Goal: Navigation & Orientation: Find specific page/section

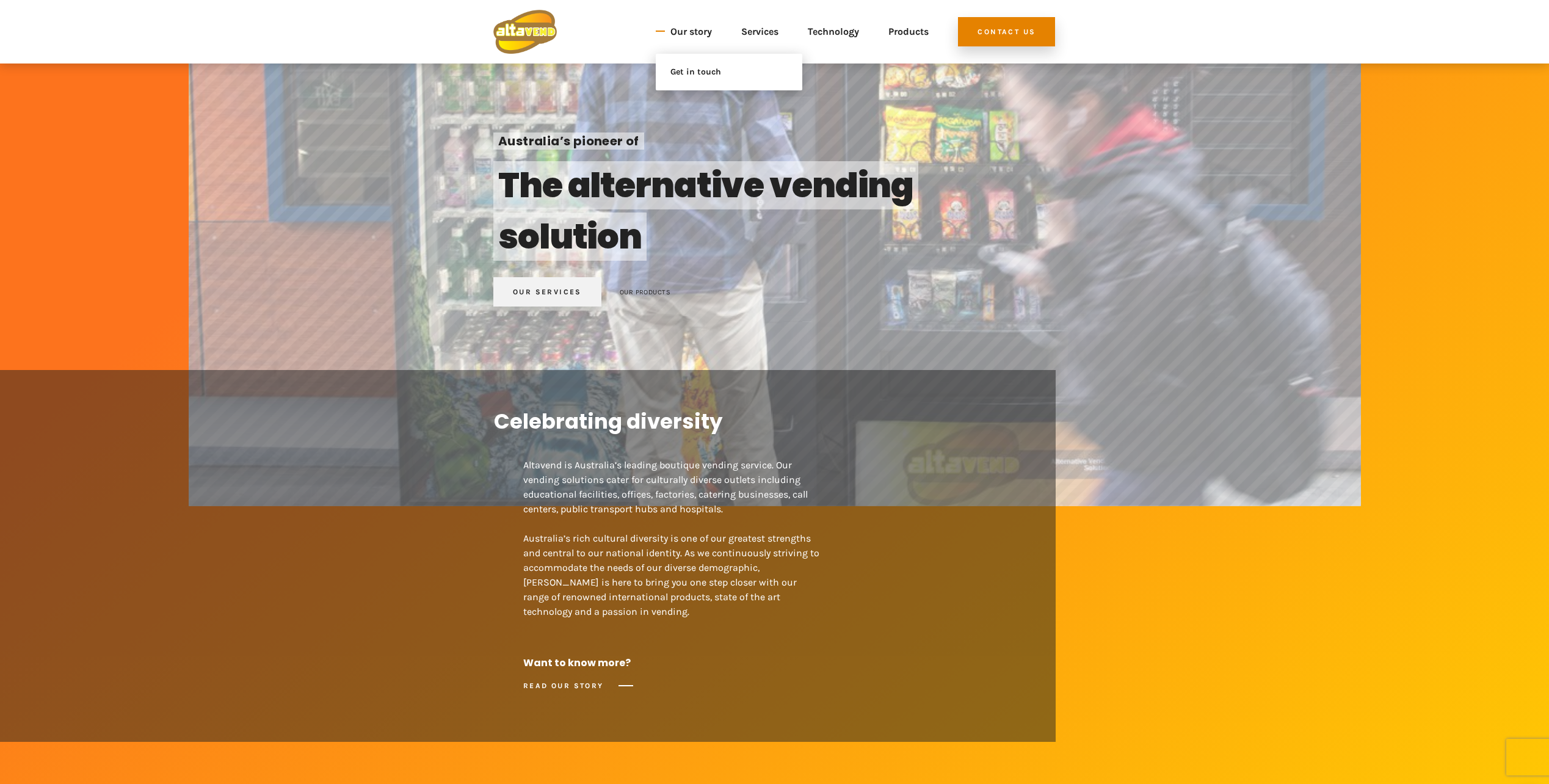
click at [686, 31] on link "Our story" at bounding box center [691, 32] width 42 height 44
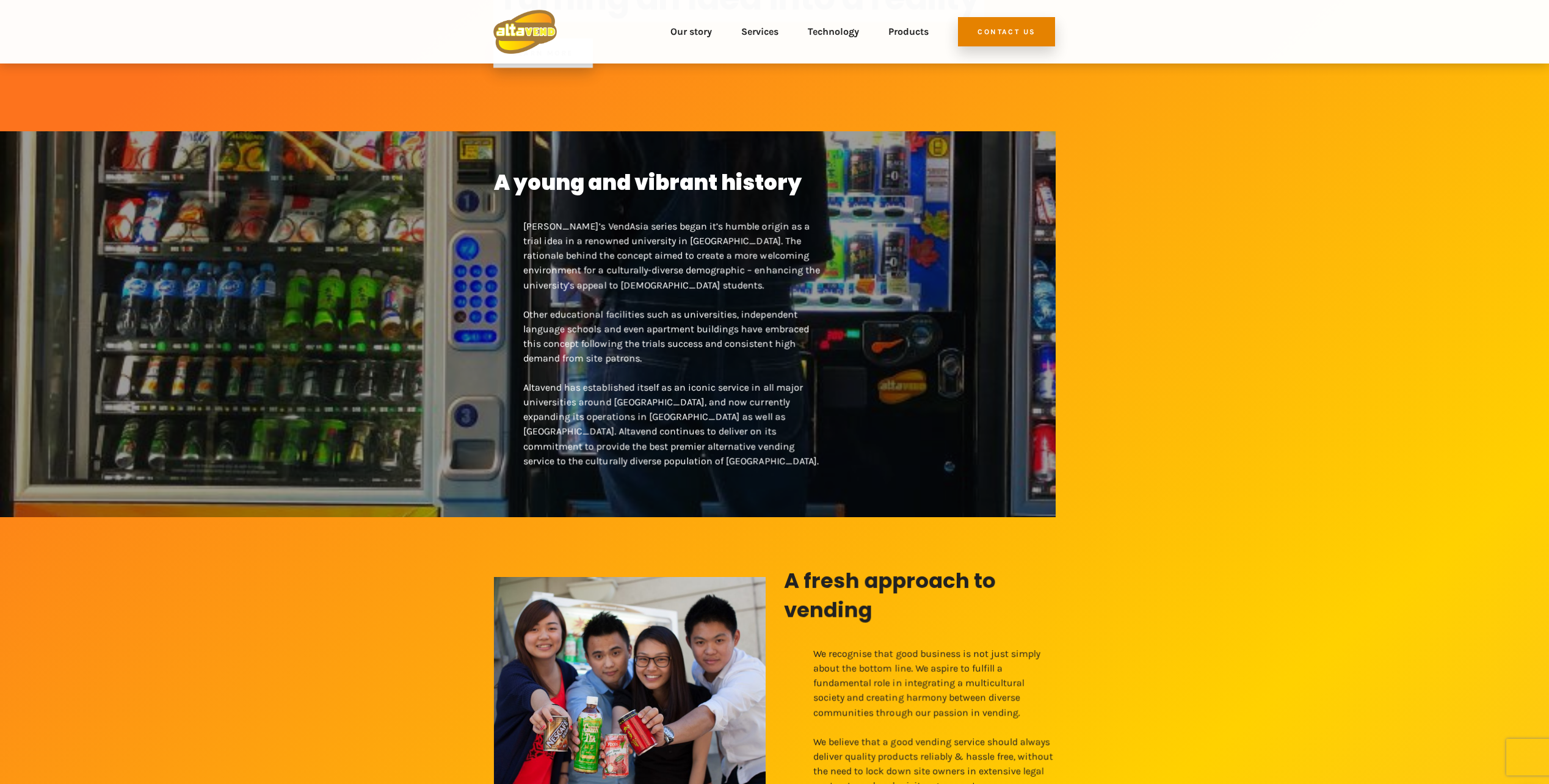
scroll to position [174, 0]
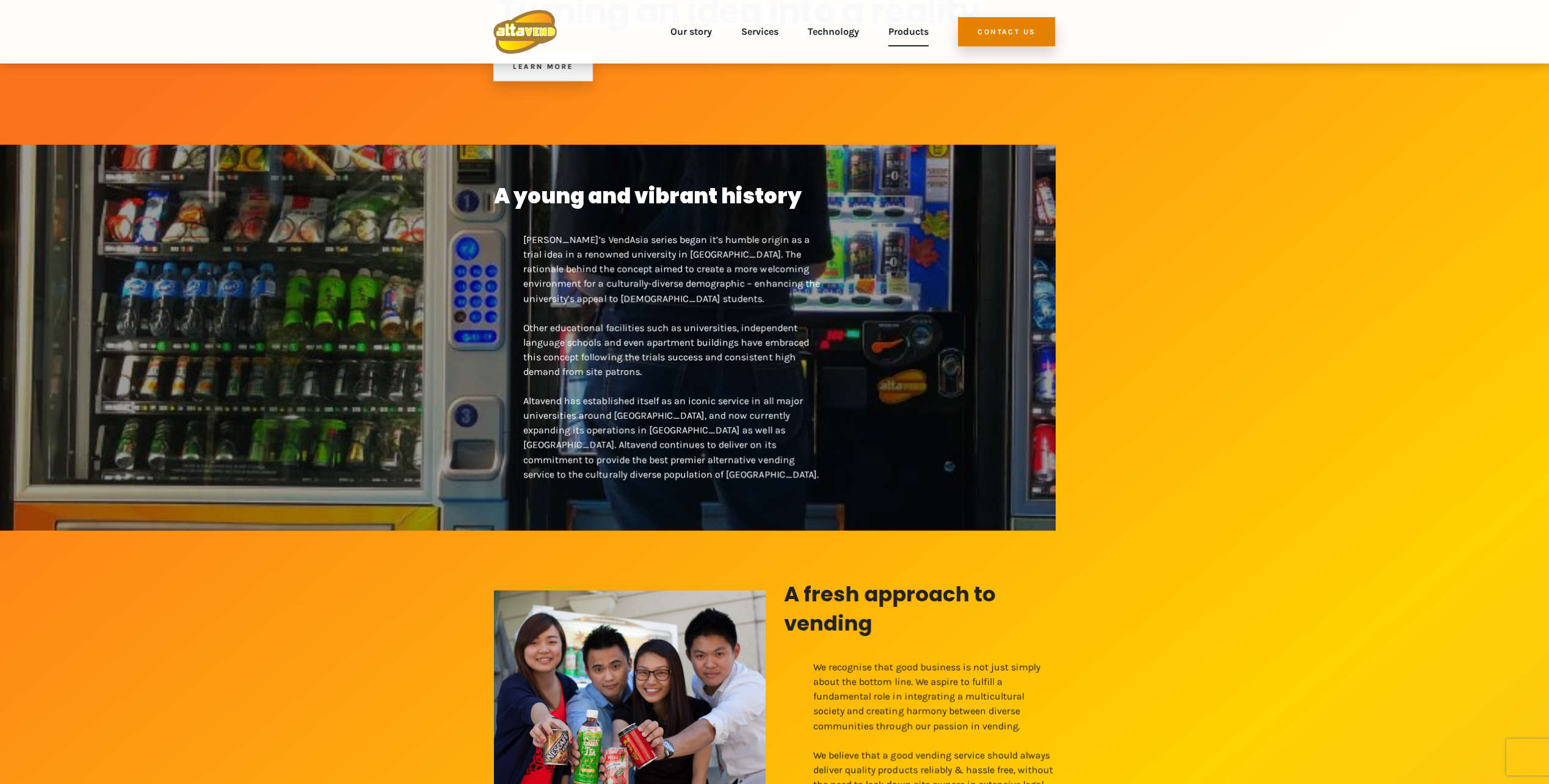
click at [907, 29] on link "Products" at bounding box center [909, 32] width 41 height 44
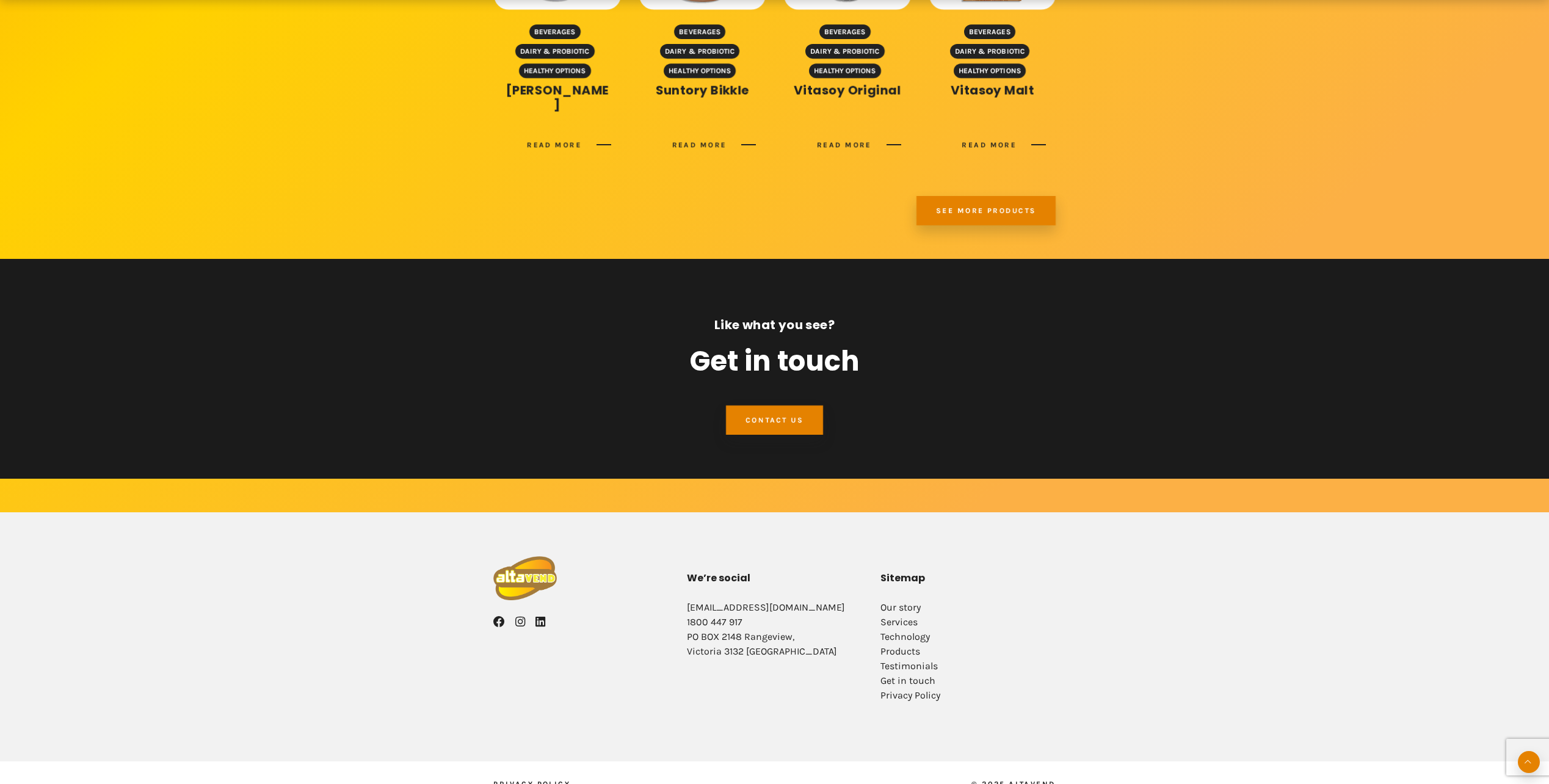
scroll to position [1787, 0]
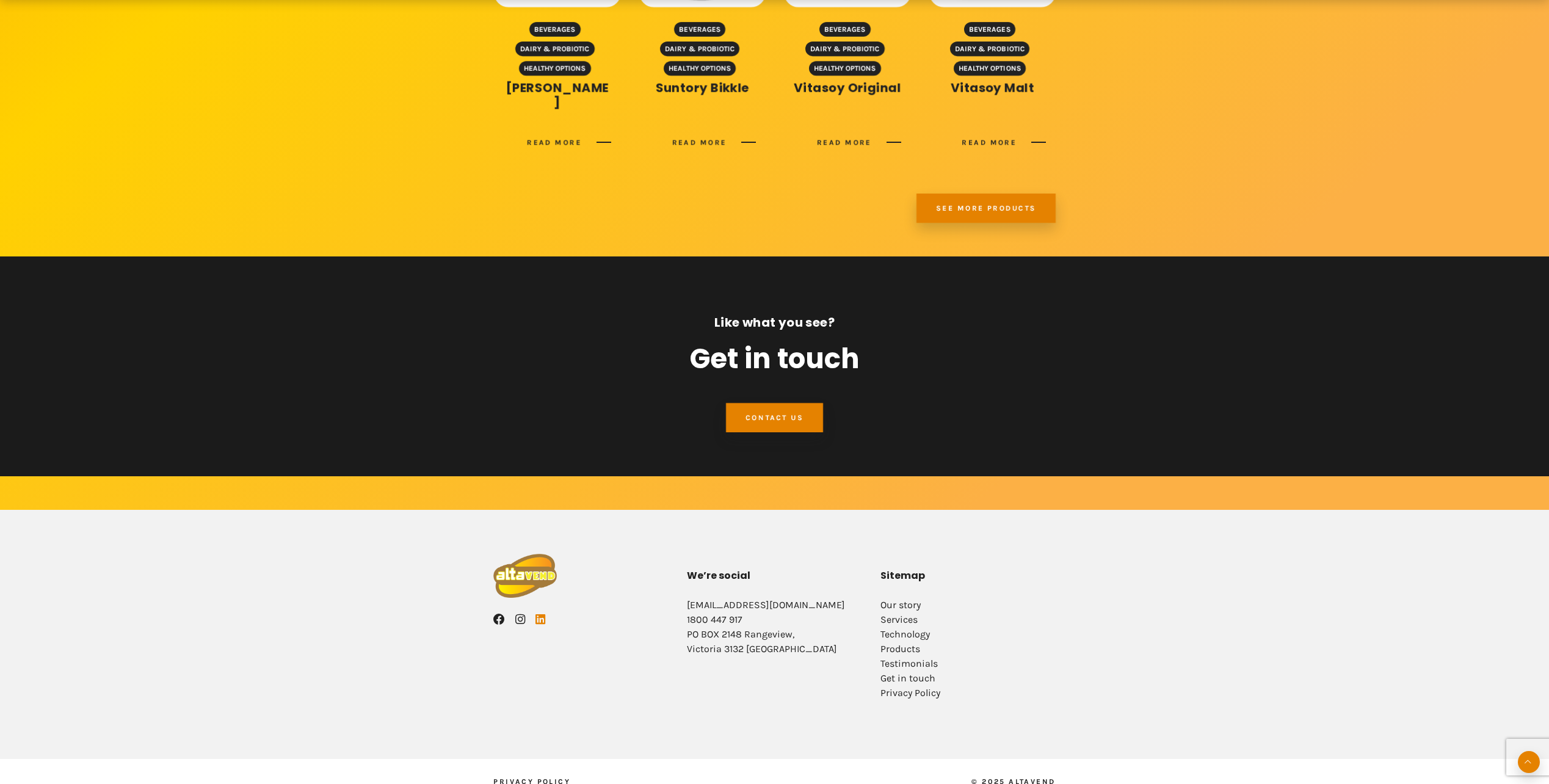
click at [546, 613] on link "LinkedIn" at bounding box center [540, 620] width 10 height 15
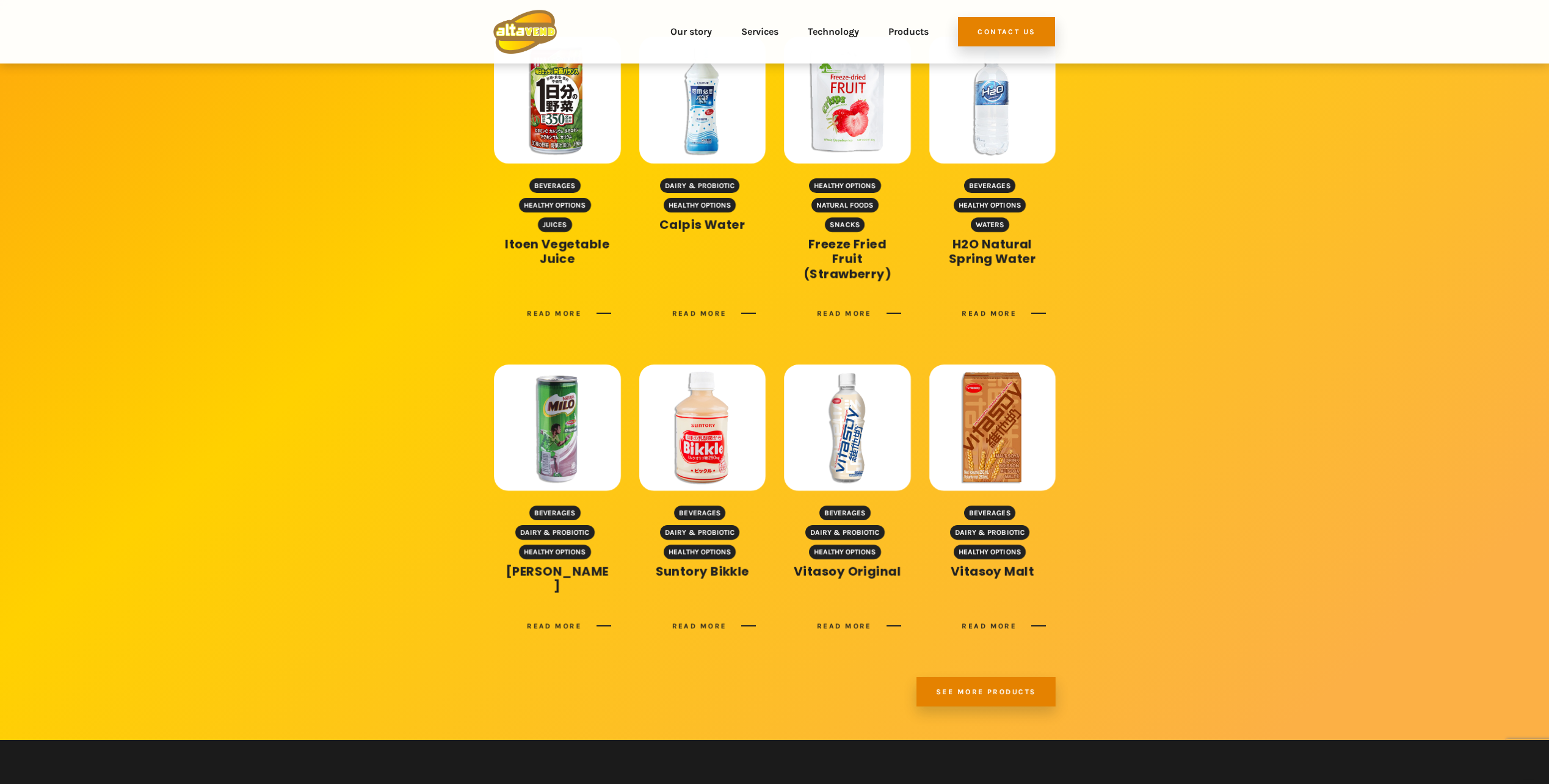
scroll to position [1301, 0]
